Goal: Check status: Check status

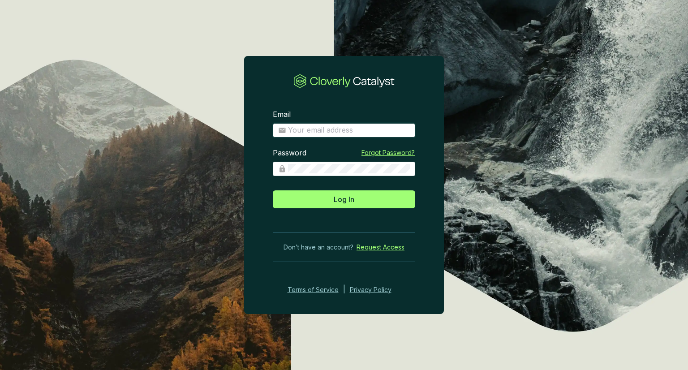
type input "[PERSON_NAME][EMAIL_ADDRESS][DOMAIN_NAME]"
click at [350, 209] on section "Email [PERSON_NAME][EMAIL_ADDRESS][DOMAIN_NAME] Password Forgot Password? Log I…" at bounding box center [344, 202] width 200 height 214
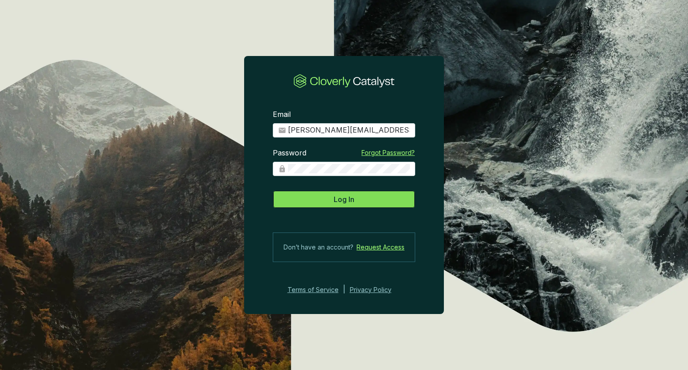
click at [369, 196] on button "Log In" at bounding box center [344, 199] width 142 height 18
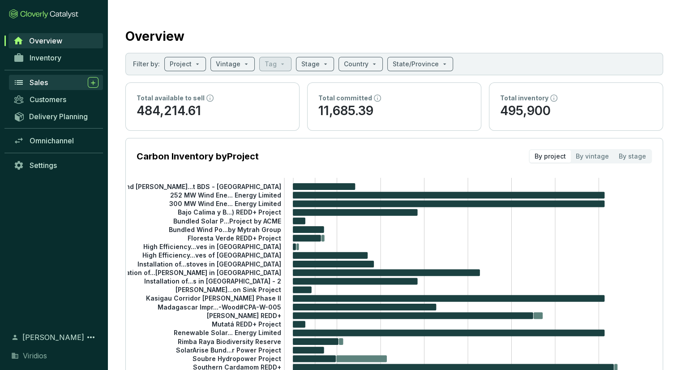
click at [45, 82] on span "Sales" at bounding box center [39, 82] width 18 height 9
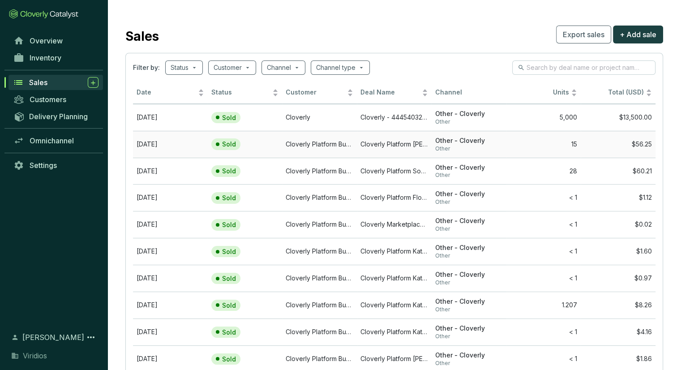
click at [269, 147] on td "Sold" at bounding box center [245, 144] width 75 height 27
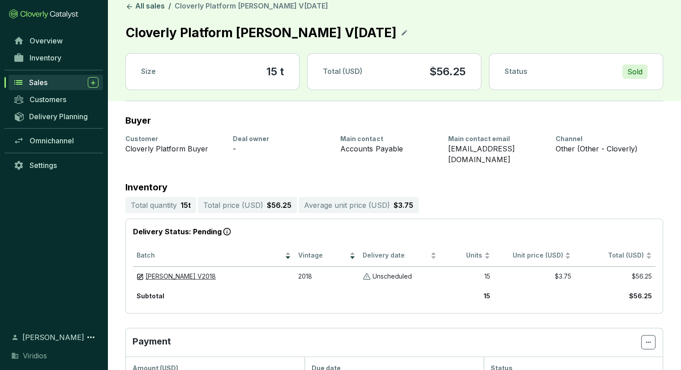
scroll to position [7, 0]
click at [157, 6] on link "All sales" at bounding box center [145, 7] width 43 height 11
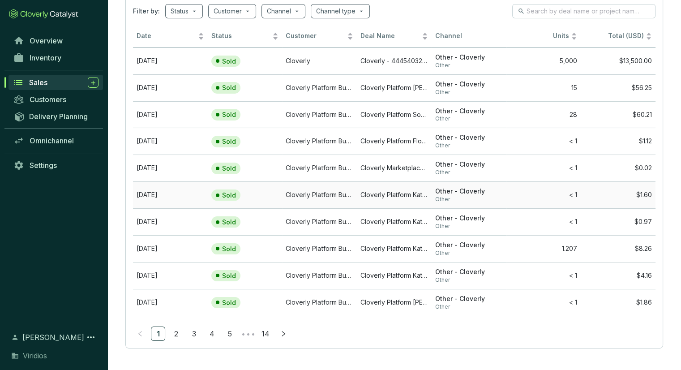
scroll to position [57, 0]
click at [173, 327] on link "2" at bounding box center [175, 332] width 13 height 13
click at [163, 334] on link "1" at bounding box center [157, 332] width 13 height 13
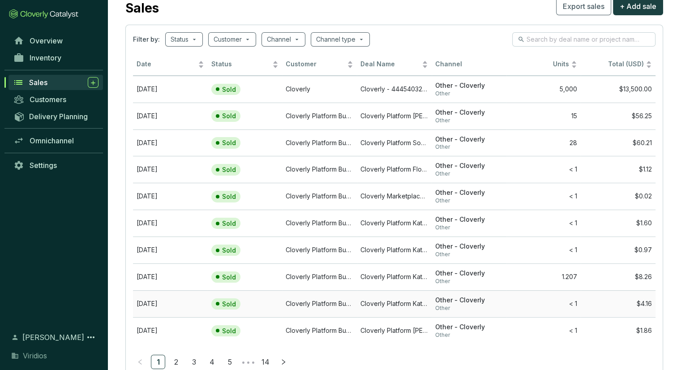
scroll to position [0, 0]
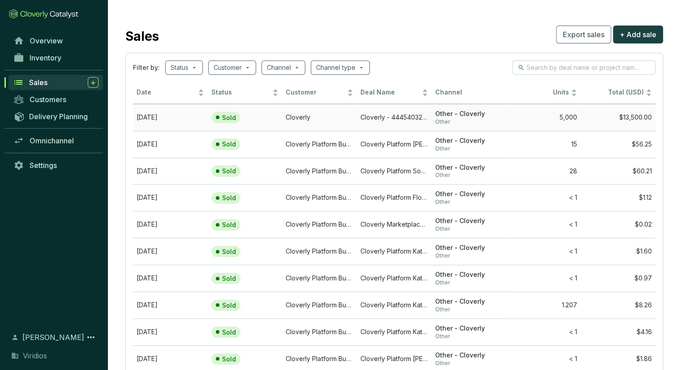
click at [299, 114] on td "Cloverly" at bounding box center [319, 117] width 75 height 27
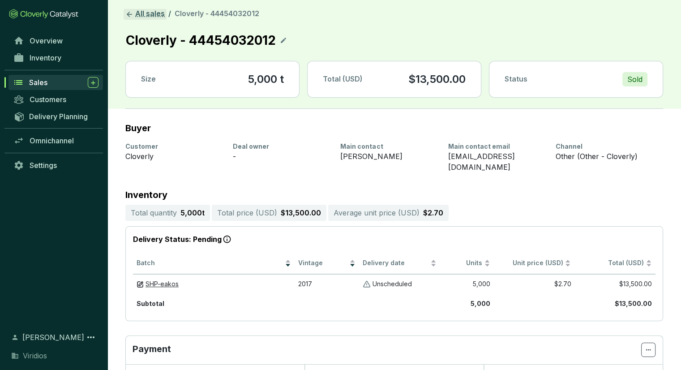
click at [154, 10] on link "All sales" at bounding box center [145, 14] width 43 height 11
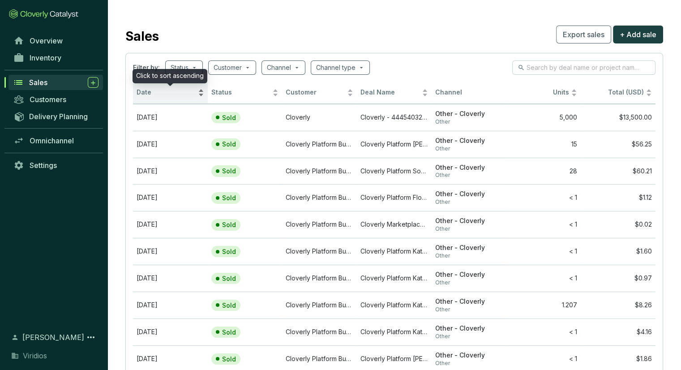
click at [201, 90] on div "Date" at bounding box center [171, 92] width 68 height 11
click at [201, 96] on div "Date" at bounding box center [171, 92] width 68 height 11
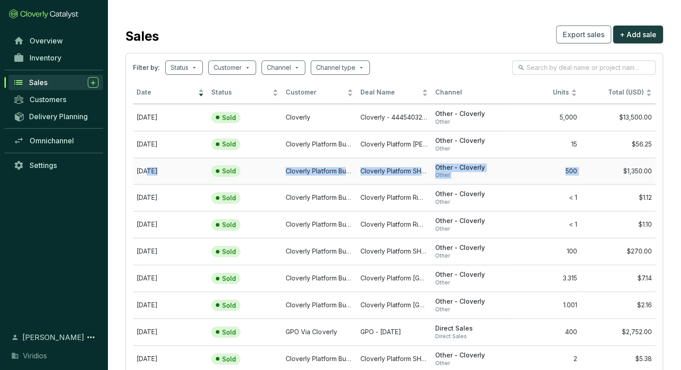
drag, startPoint x: 145, startPoint y: 171, endPoint x: 609, endPoint y: 172, distance: 463.5
click at [609, 172] on tr "[DATE] Sold Cloverly Platform Buyer Cloverly Platform SHP-eakos [DATE] Other - …" at bounding box center [394, 171] width 523 height 27
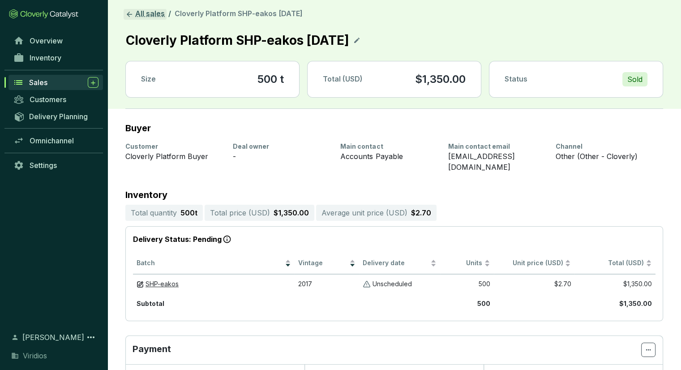
click at [150, 11] on link "All sales" at bounding box center [145, 14] width 43 height 11
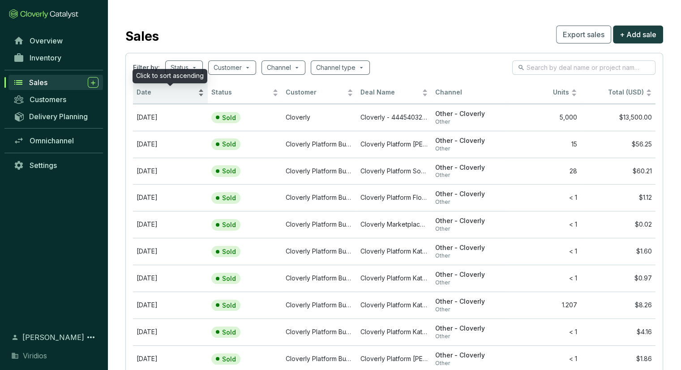
click at [201, 95] on div "Date" at bounding box center [171, 92] width 68 height 11
click at [202, 90] on div "Date" at bounding box center [171, 92] width 68 height 11
